Goal: Navigation & Orientation: Go to known website

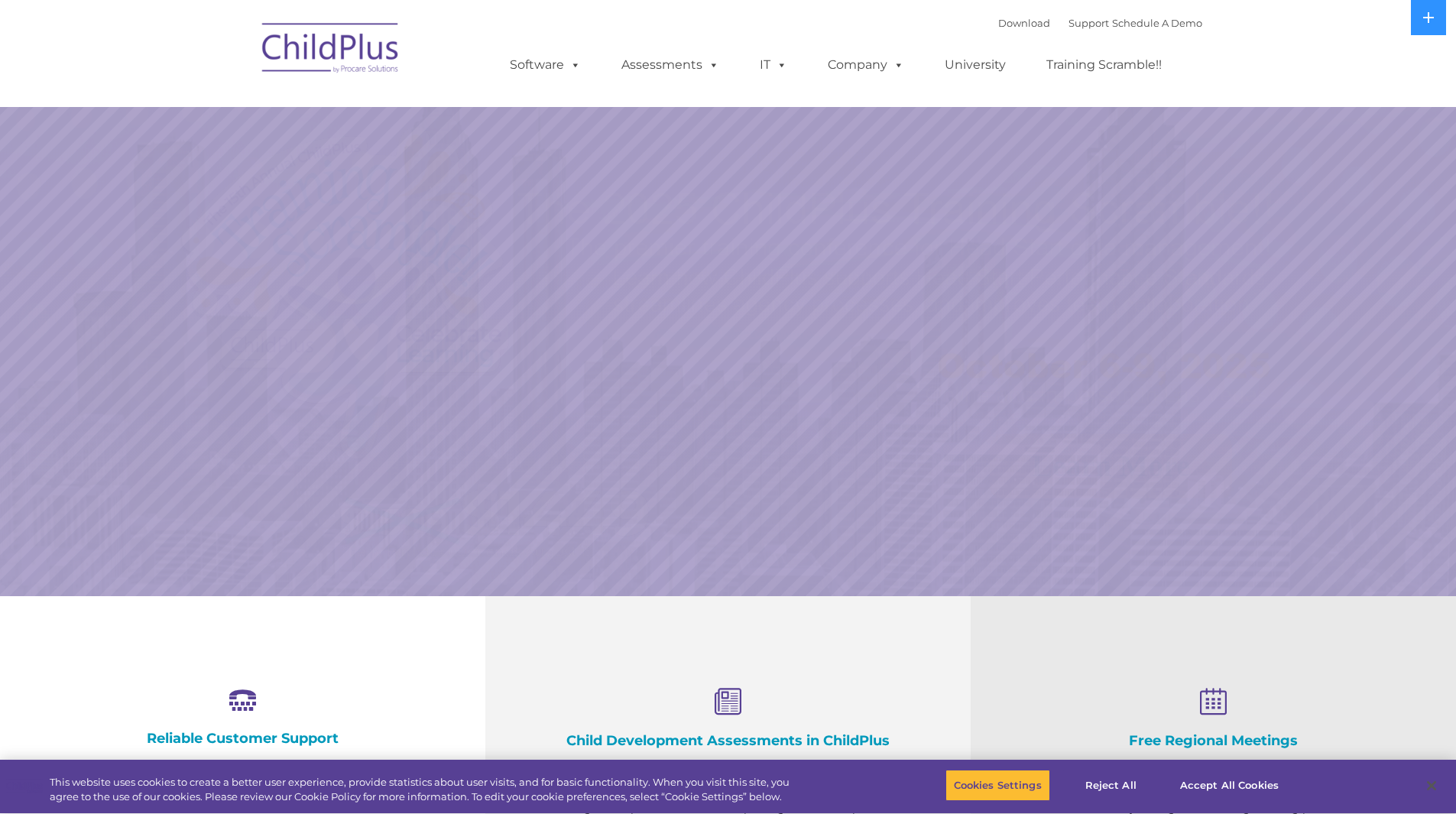
select select "MEDIUM"
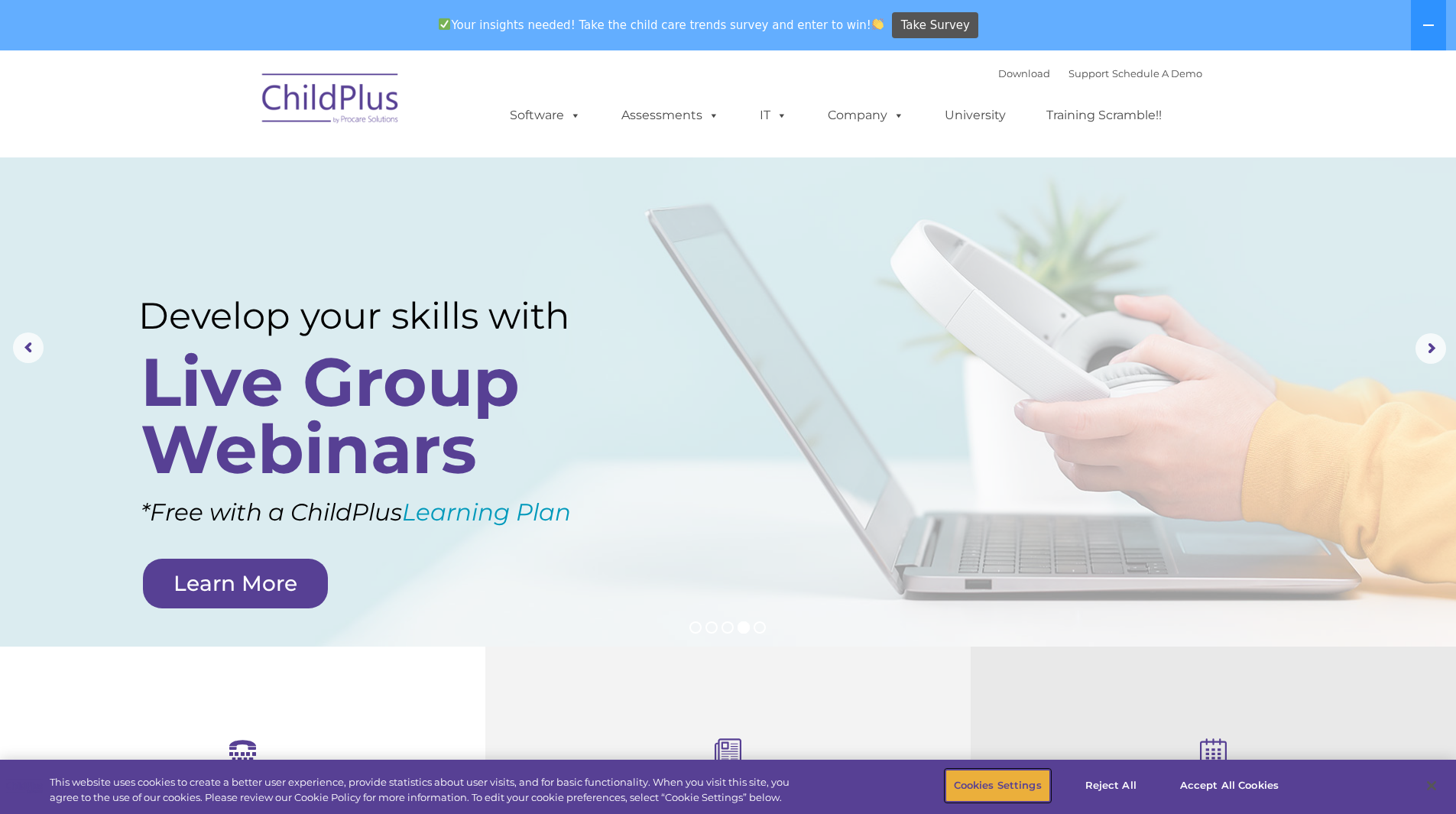
click at [1031, 779] on button "Cookies Settings" at bounding box center [998, 786] width 105 height 32
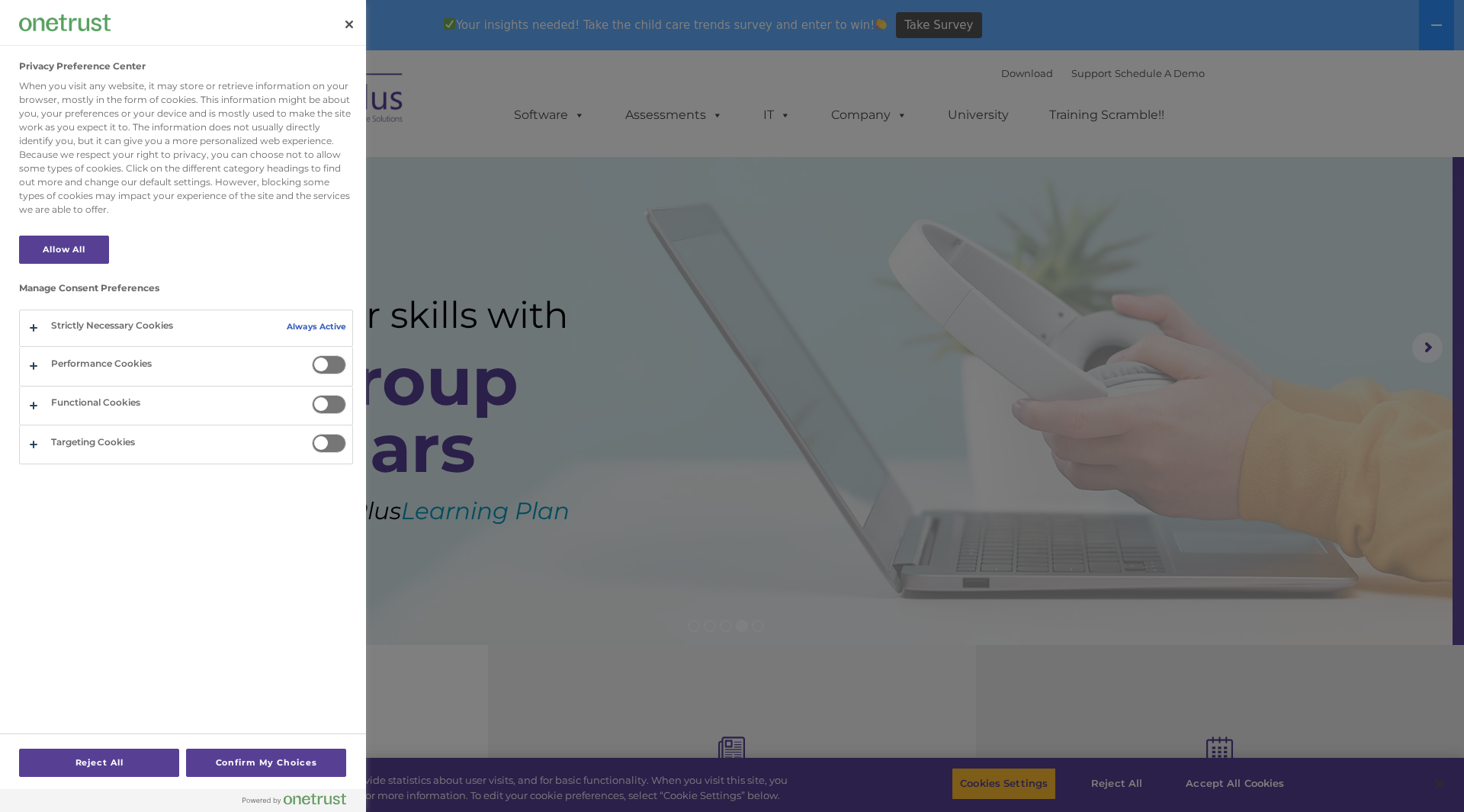
click at [1025, 777] on div at bounding box center [732, 406] width 1464 height 812
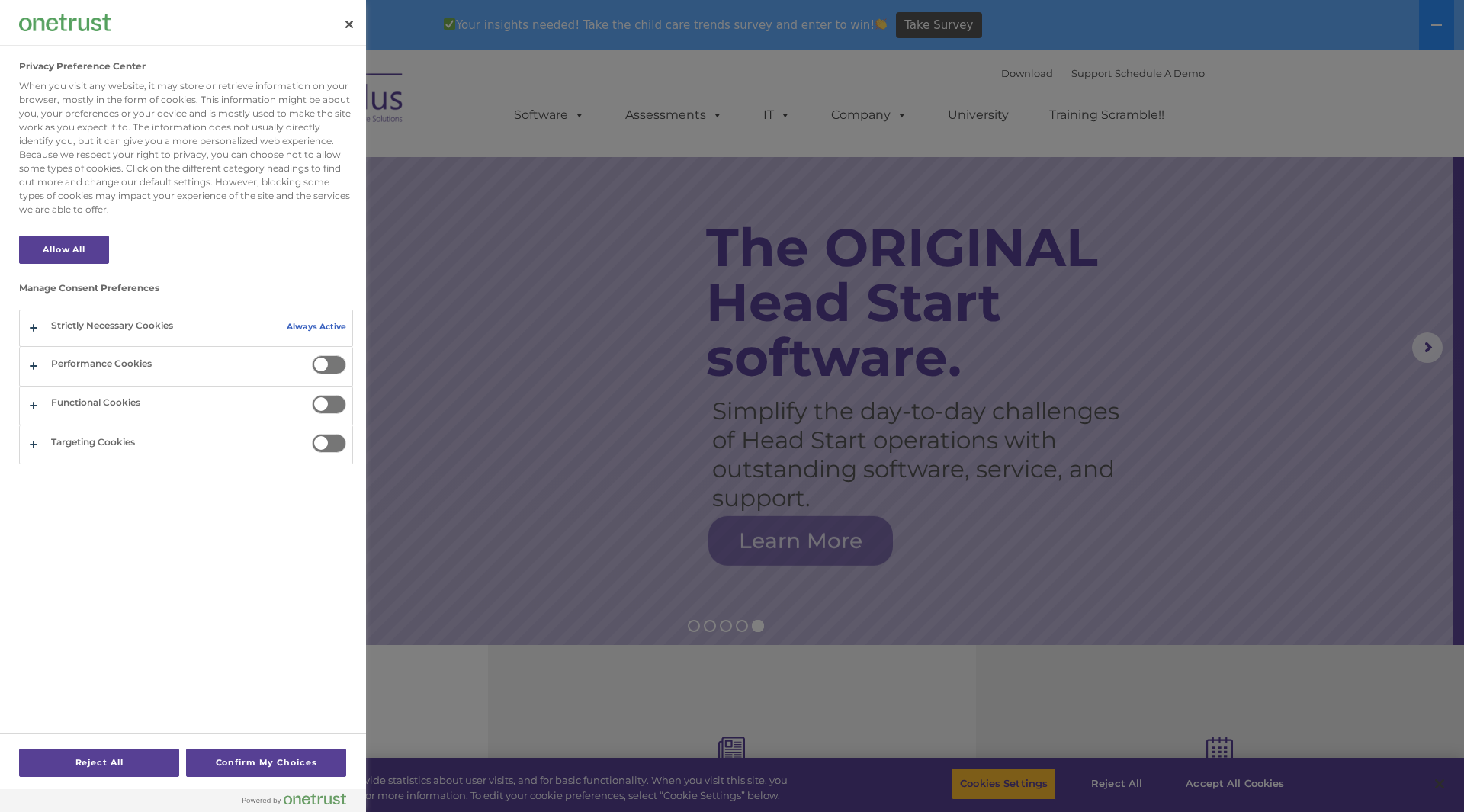
click at [1011, 708] on div at bounding box center [732, 406] width 1464 height 812
click at [1250, 776] on div at bounding box center [732, 406] width 1464 height 812
